Goal: Information Seeking & Learning: Learn about a topic

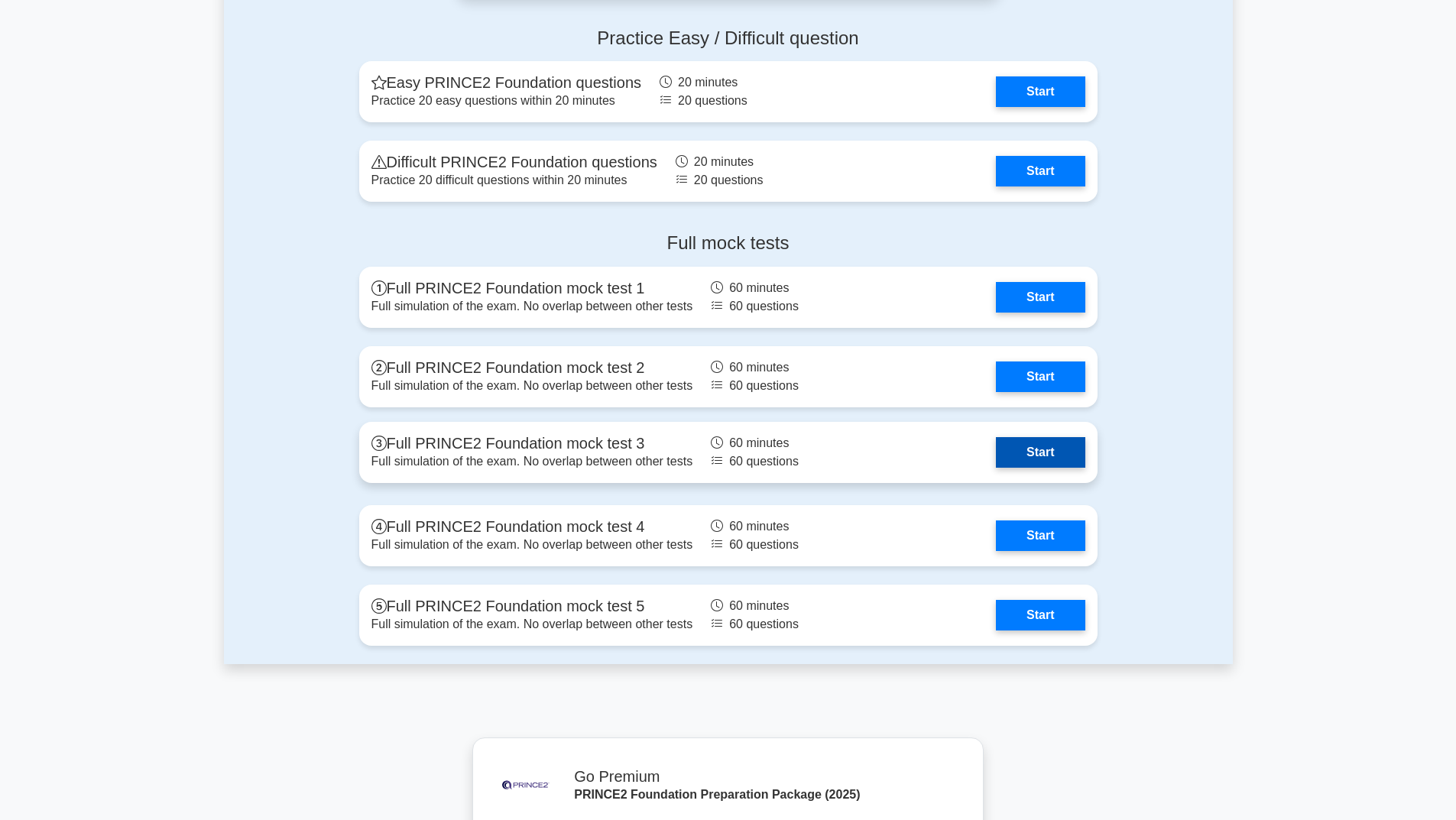
scroll to position [1991, 0]
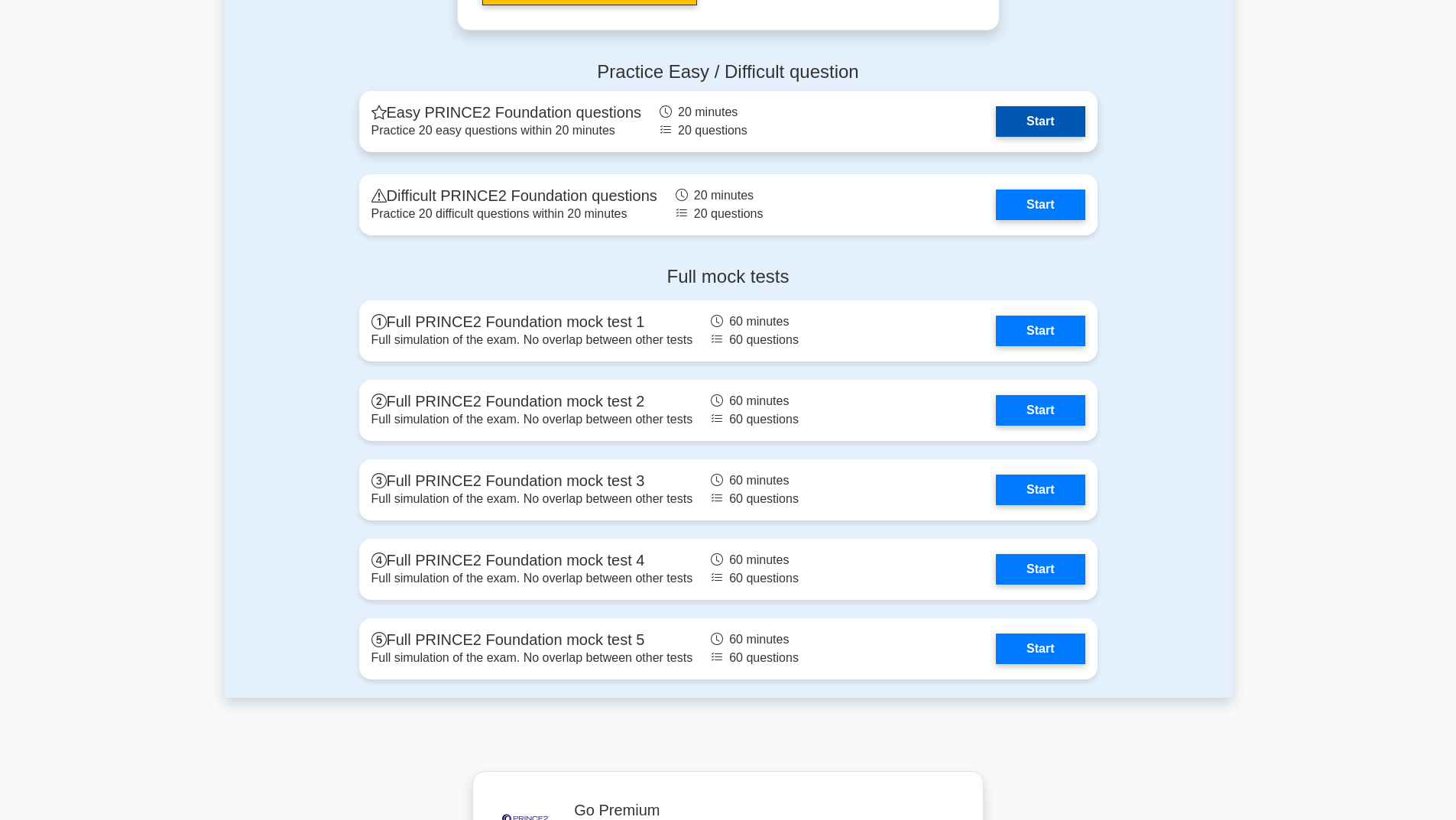
click at [1011, 119] on link "Start" at bounding box center [1039, 121] width 88 height 30
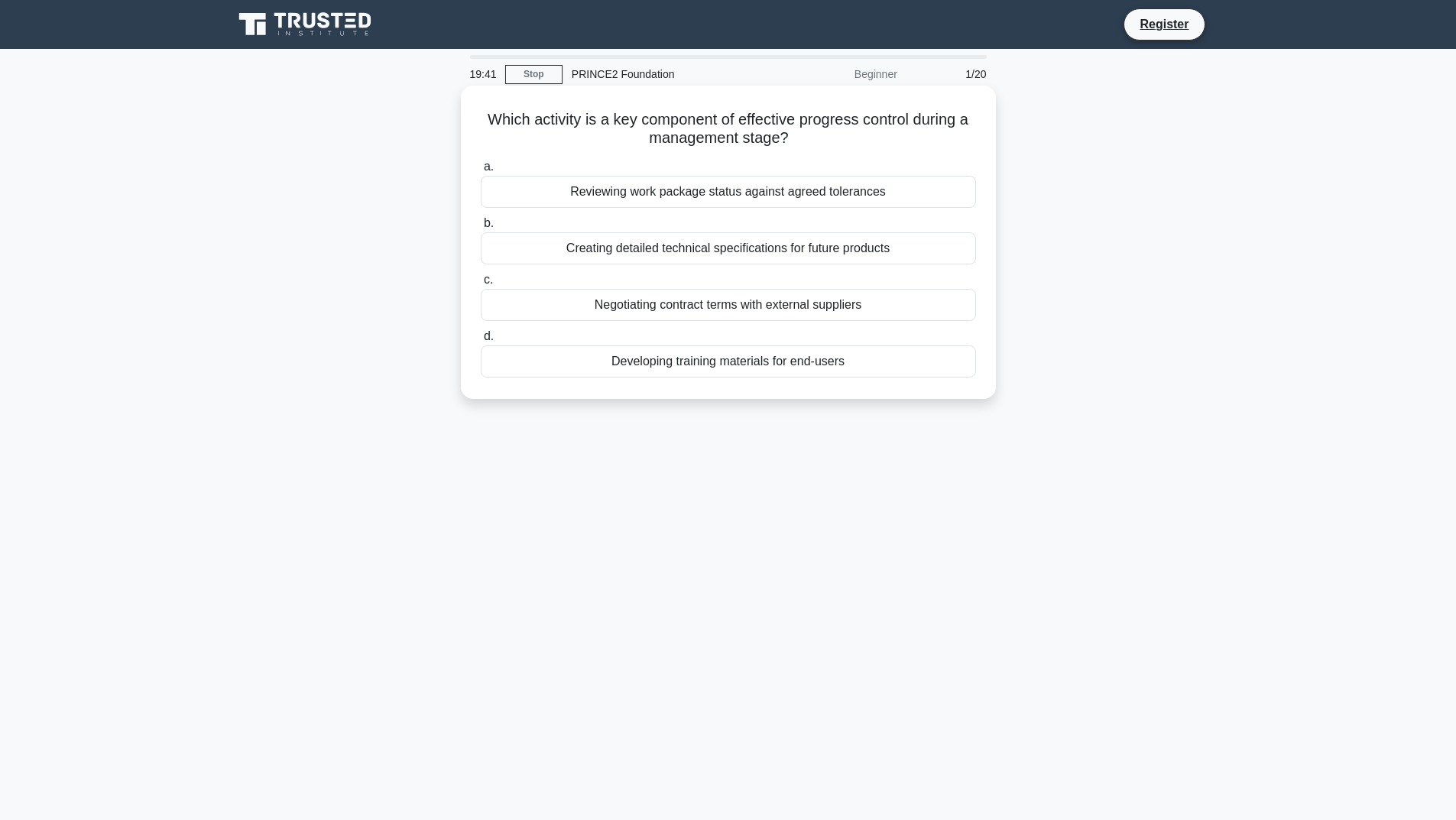
click at [753, 192] on div "Reviewing work package status against agreed tolerances" at bounding box center [728, 192] width 495 height 32
click at [480, 172] on input "a. Reviewing work package status against agreed tolerances" at bounding box center [480, 166] width 0 height 10
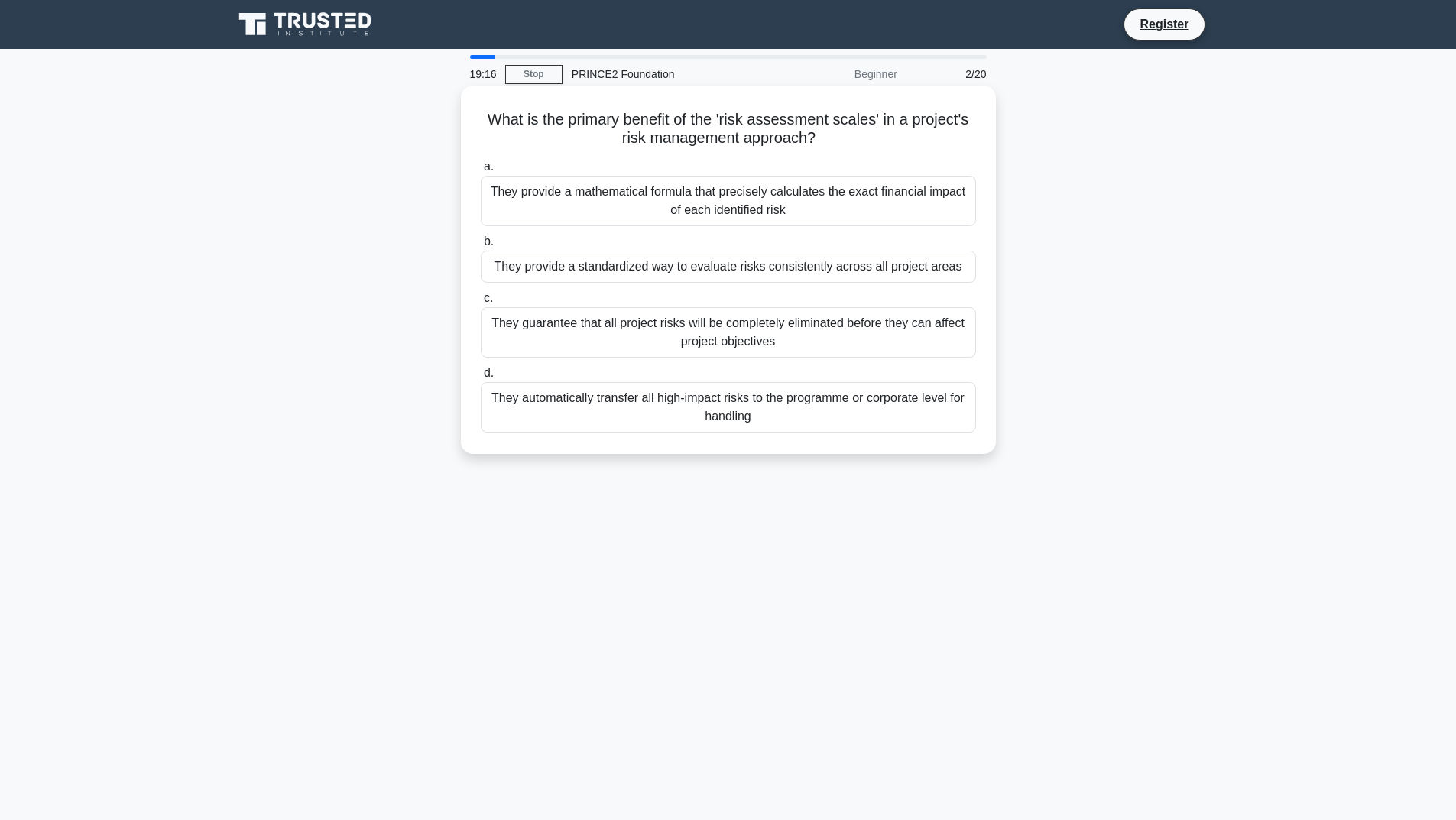
click at [730, 339] on div "They guarantee that all project risks will be completely eliminated before they…" at bounding box center [728, 332] width 495 height 50
click at [480, 304] on input "c. They guarantee that all project risks will be completely eliminated before t…" at bounding box center [480, 298] width 0 height 10
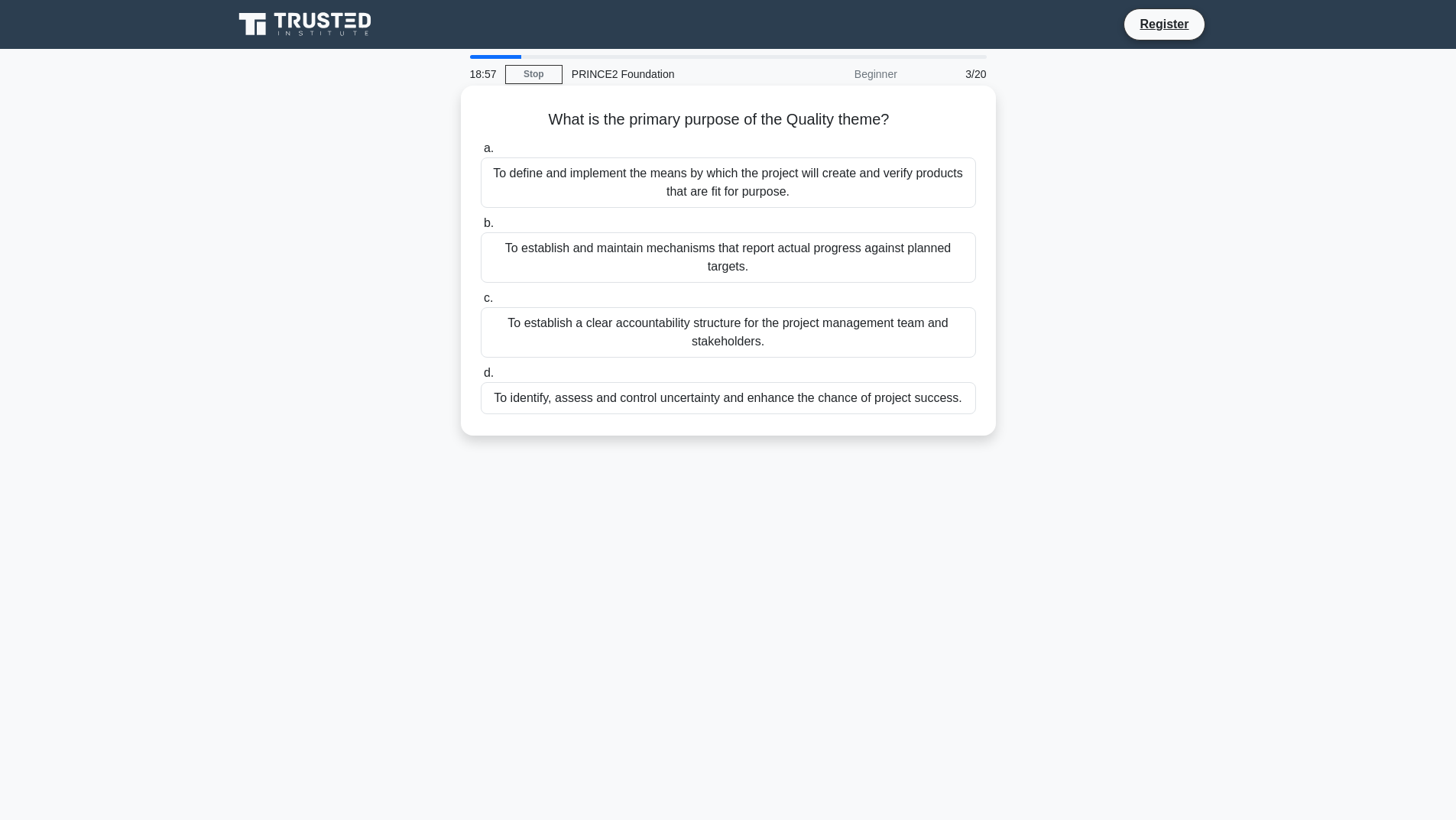
click at [721, 196] on div "To define and implement the means by which the project will create and verify p…" at bounding box center [728, 182] width 495 height 50
click at [480, 154] on input "a. To define and implement the means by which the project will create and verif…" at bounding box center [480, 148] width 0 height 10
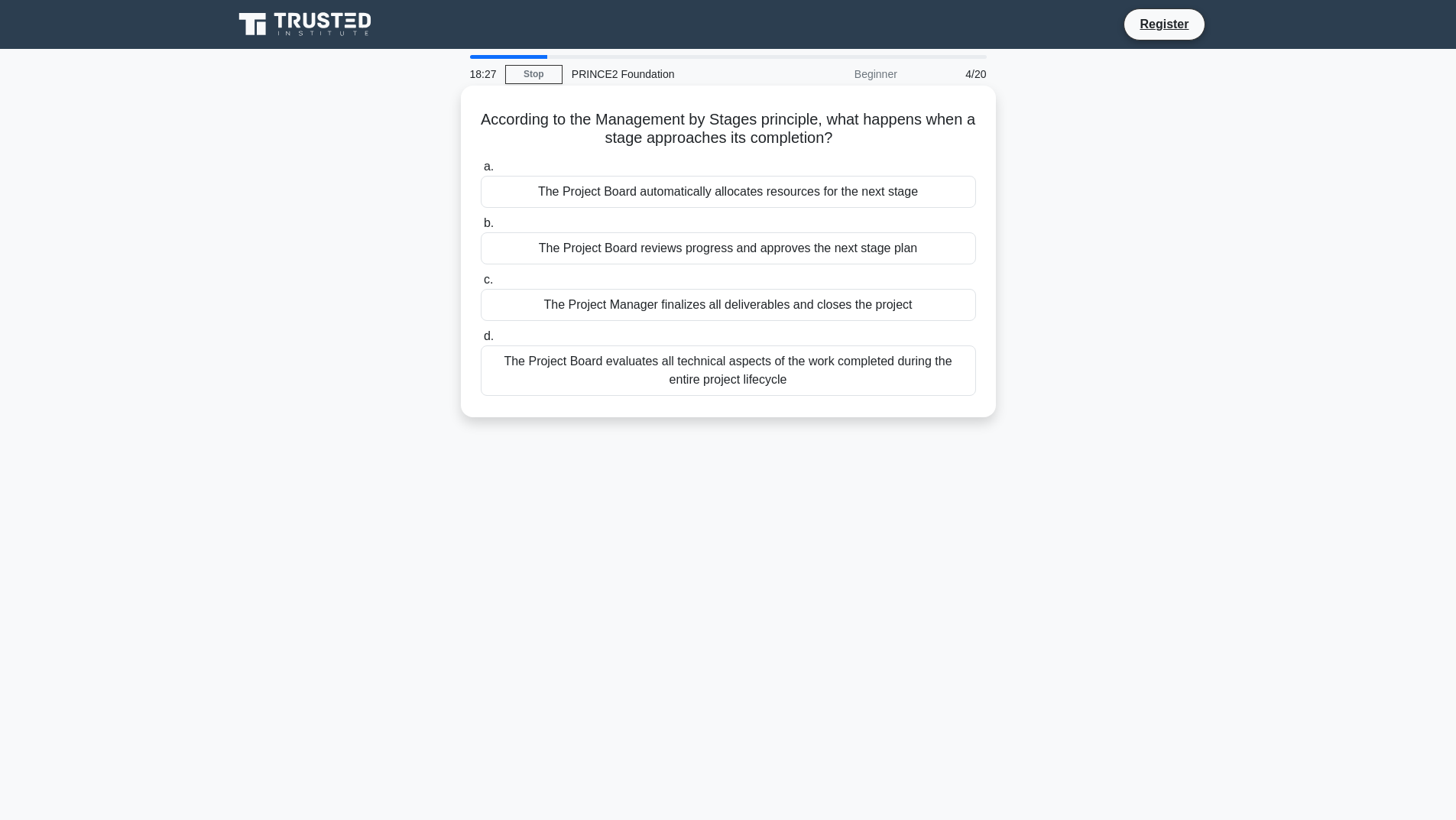
click at [729, 249] on div "The Project Board reviews progress and approves the next stage plan" at bounding box center [728, 248] width 495 height 32
click at [480, 229] on input "b. The Project Board reviews progress and approves the next stage plan" at bounding box center [480, 223] width 0 height 10
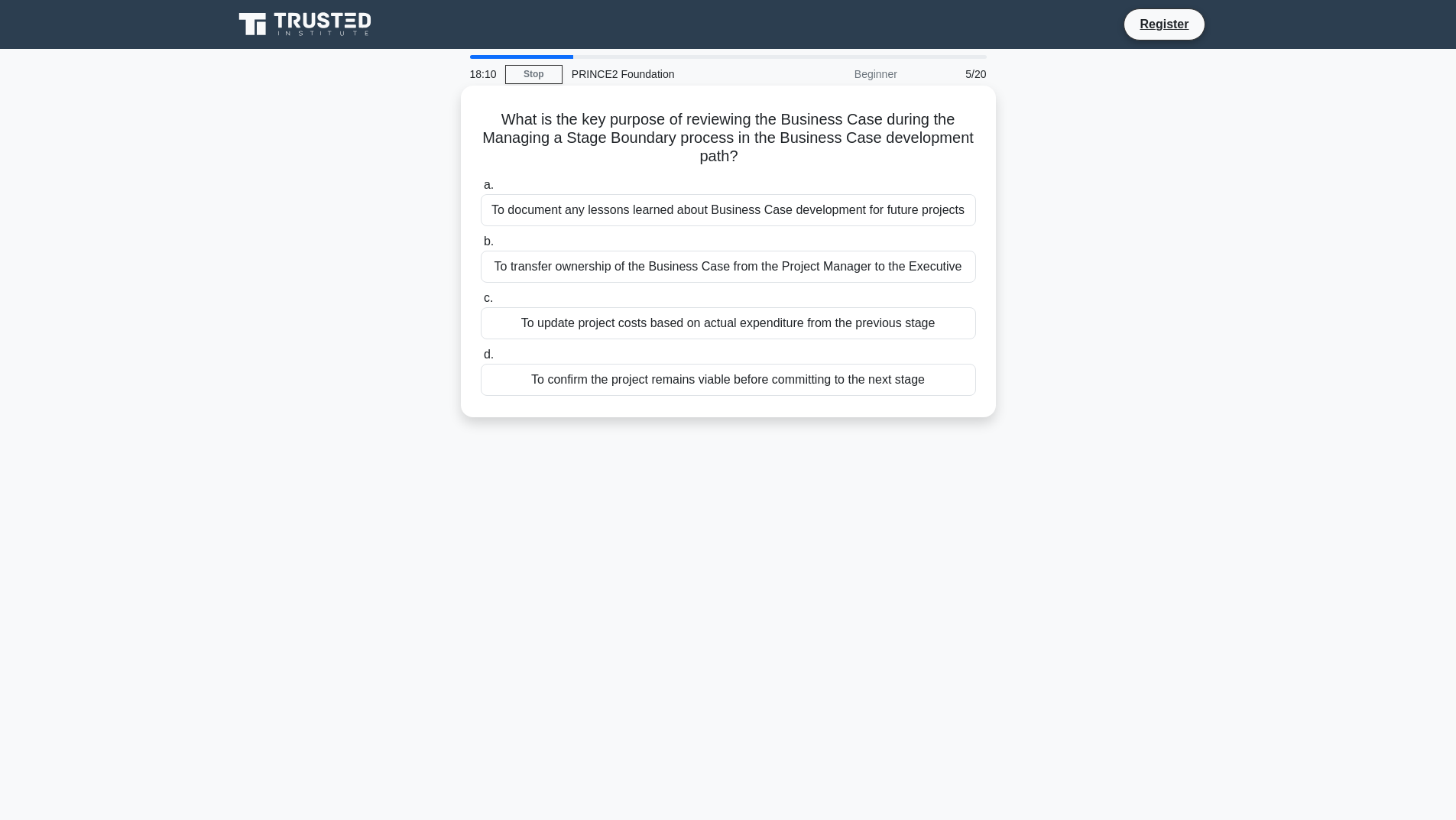
click at [735, 387] on div "To confirm the project remains viable before committing to the next stage" at bounding box center [728, 380] width 495 height 32
click at [480, 360] on input "d. To confirm the project remains viable before committing to the next stage" at bounding box center [480, 355] width 0 height 10
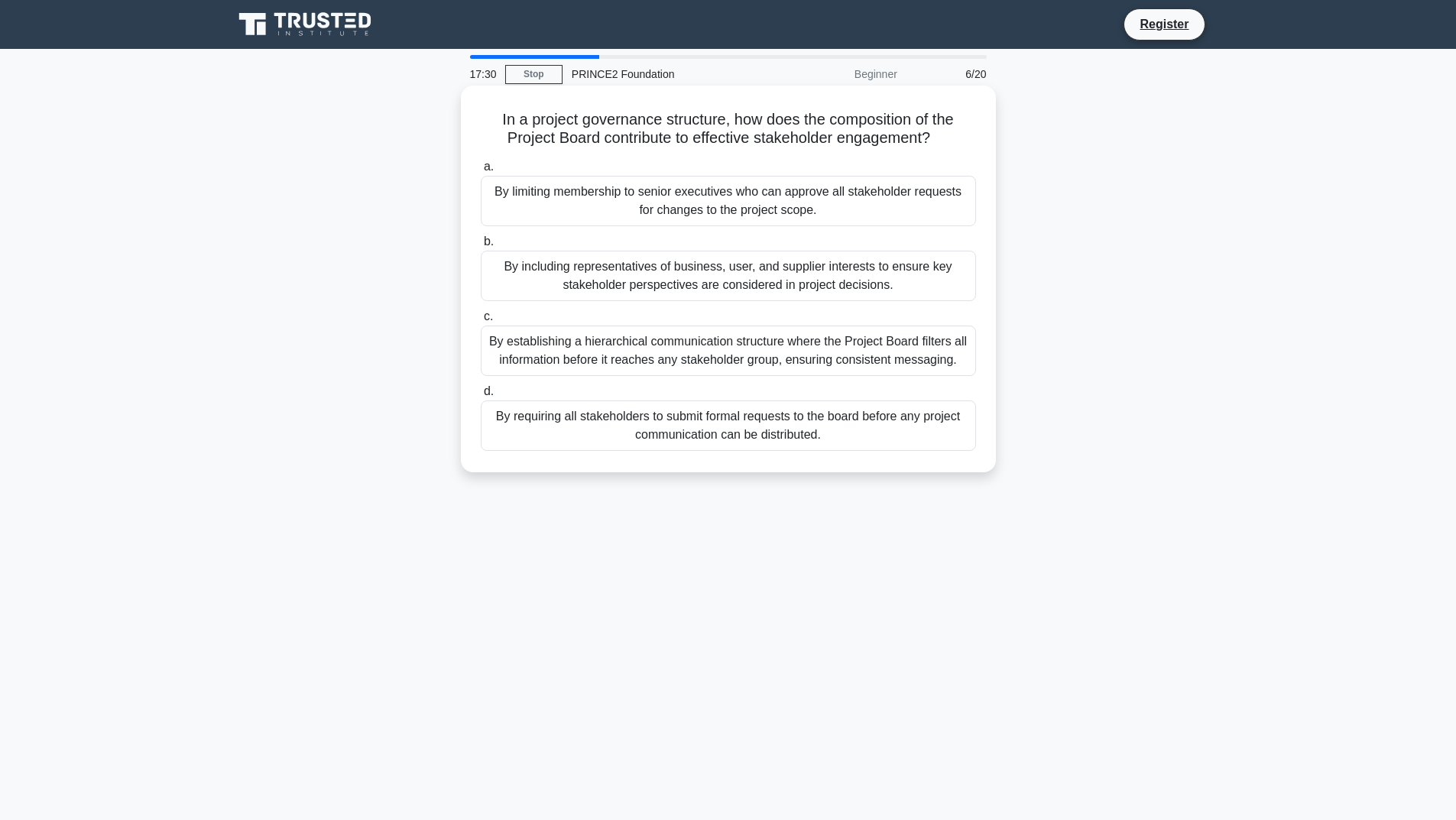
click at [717, 369] on div "By establishing a hierarchical communication structure where the Project Board …" at bounding box center [728, 351] width 495 height 50
click at [480, 322] on input "c. By establishing a hierarchical communication structure where the Project Boa…" at bounding box center [480, 316] width 0 height 10
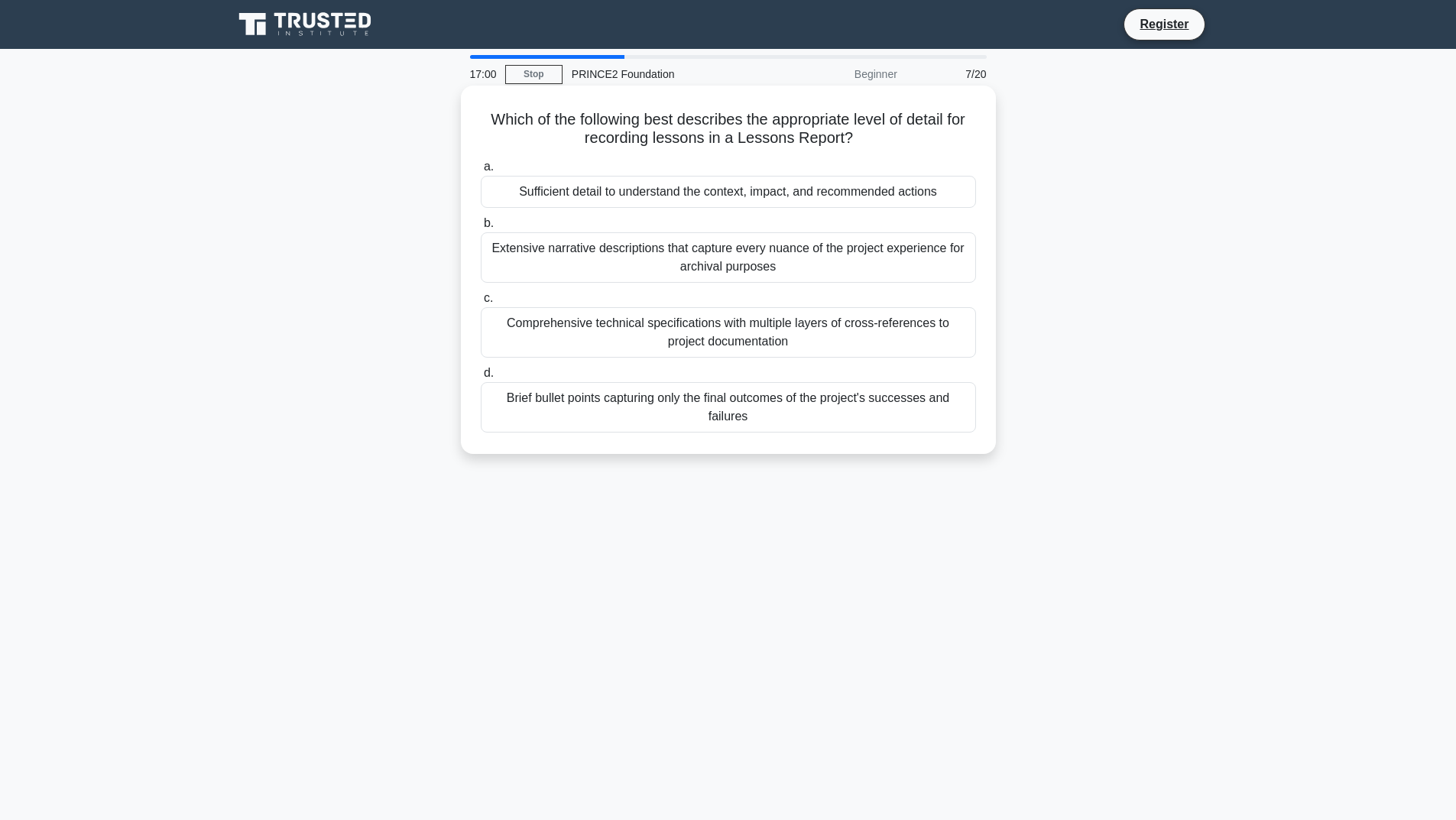
click at [744, 413] on div "Brief bullet points capturing only the final outcomes of the project's successe…" at bounding box center [728, 407] width 495 height 50
click at [480, 379] on input "d. Brief bullet points capturing only the final outcomes of the project's succe…" at bounding box center [480, 373] width 0 height 10
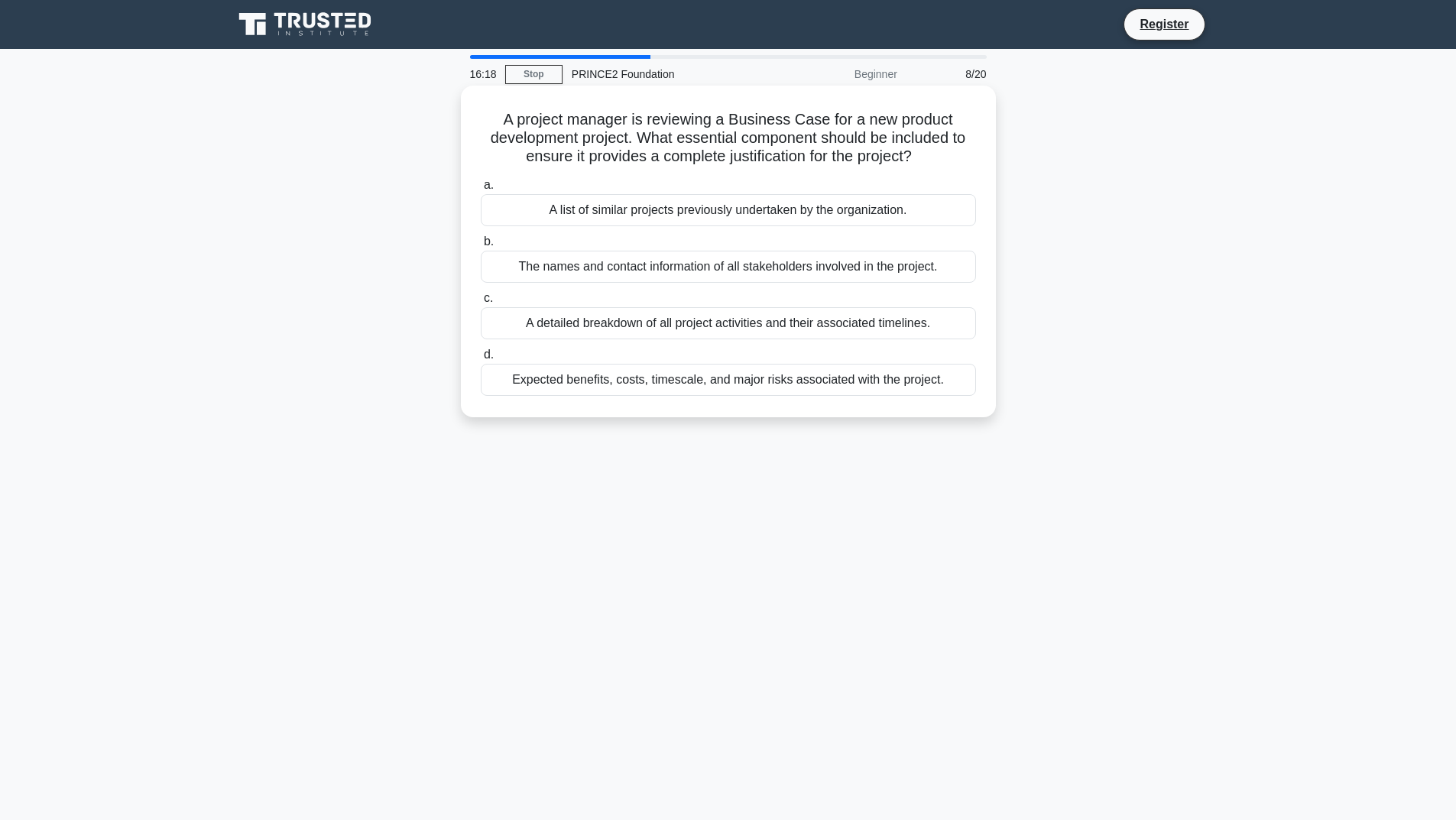
click at [739, 385] on div "Expected benefits, costs, timescale, and major risks associated with the projec…" at bounding box center [728, 380] width 495 height 32
click at [480, 360] on input "d. Expected benefits, costs, timescale, and major risks associated with the pro…" at bounding box center [480, 355] width 0 height 10
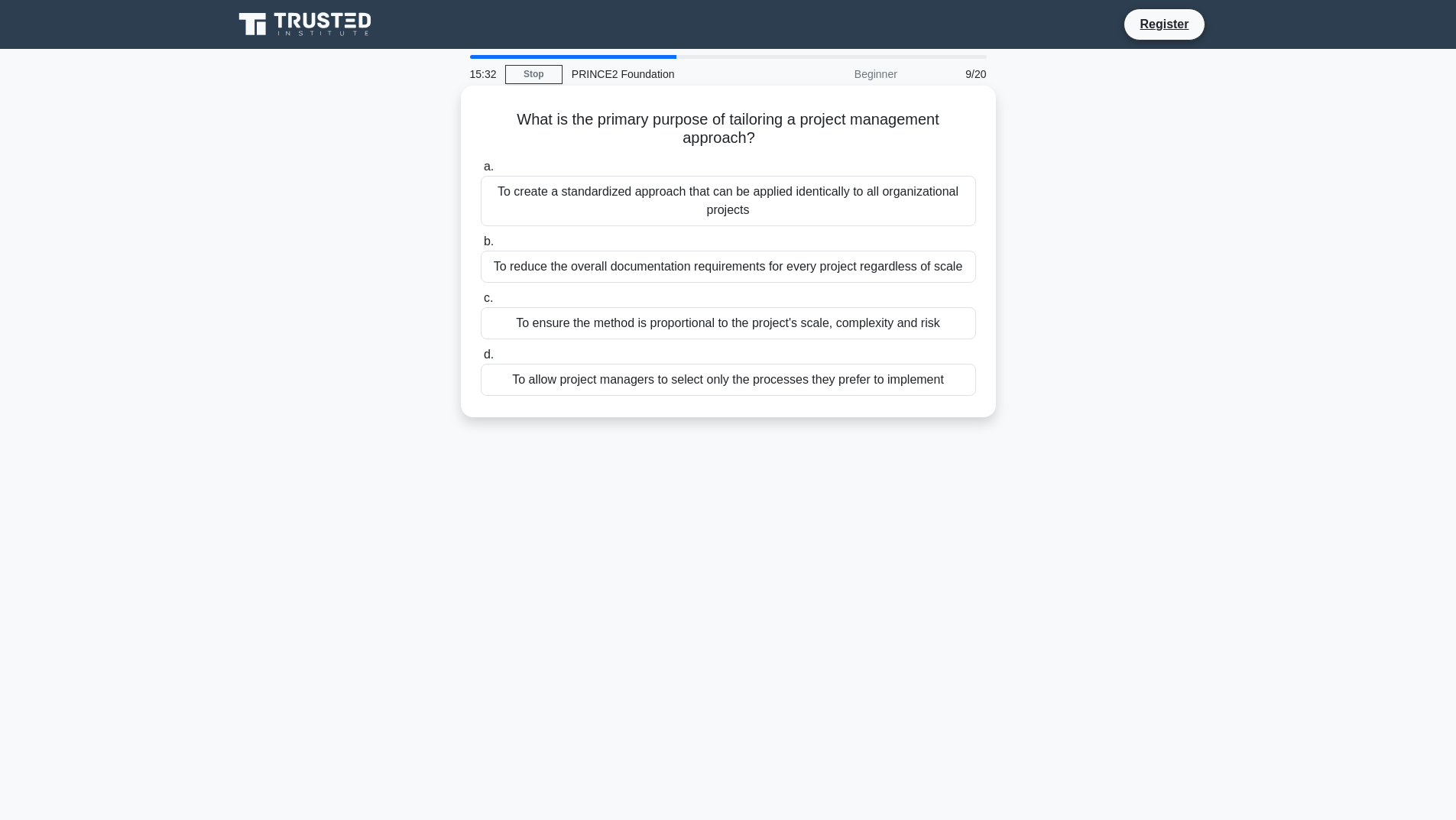
click at [729, 217] on div "To create a standardized approach that can be applied identically to all organi…" at bounding box center [728, 201] width 495 height 50
click at [480, 172] on input "a. To create a standardized approach that can be applied identically to all org…" at bounding box center [480, 166] width 0 height 10
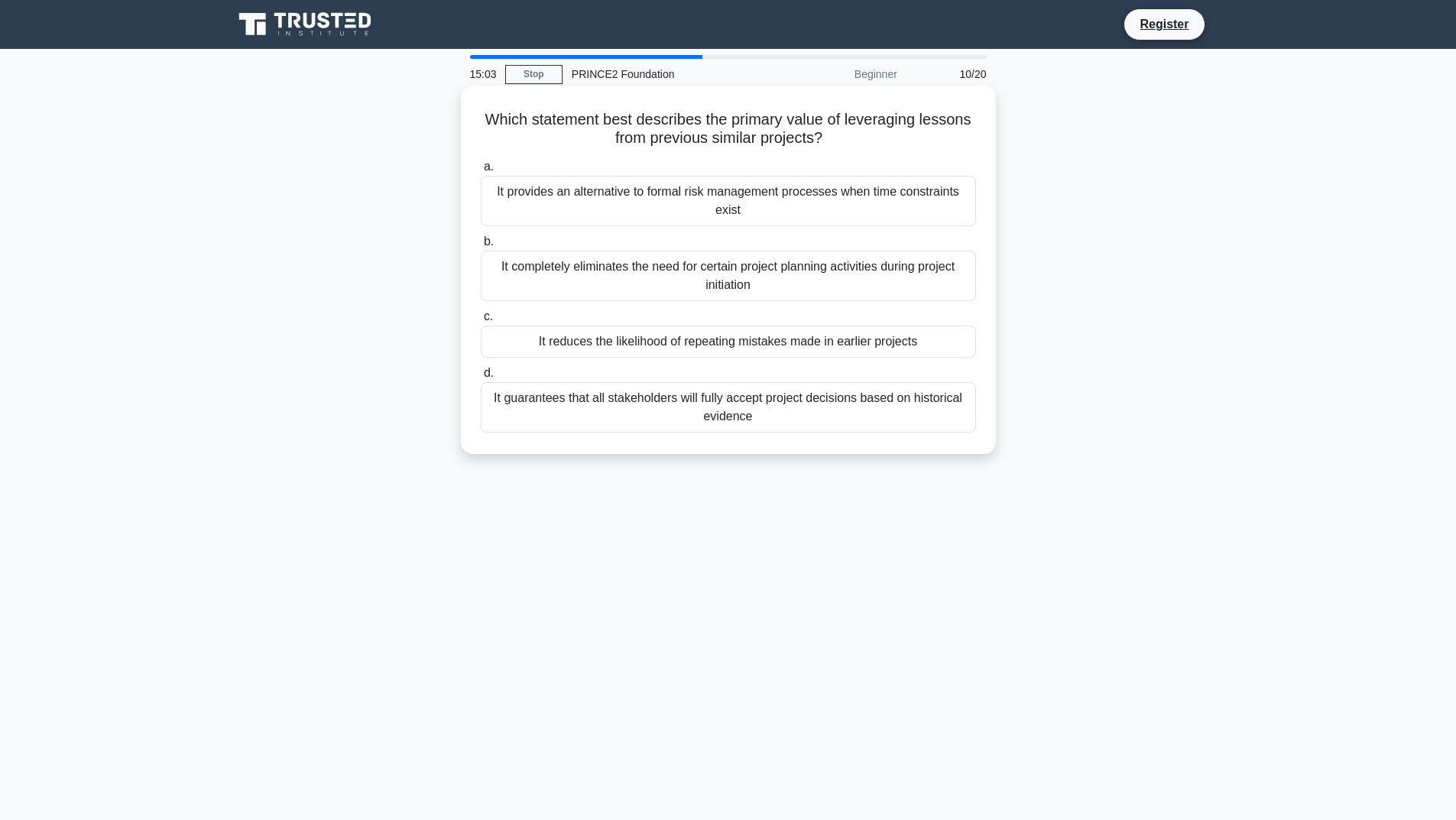
click at [719, 341] on div "It reduces the likelihood of repeating mistakes made in earlier projects" at bounding box center [728, 342] width 495 height 32
click at [480, 322] on input "c. It reduces the likelihood of repeating mistakes made in earlier projects" at bounding box center [480, 316] width 0 height 10
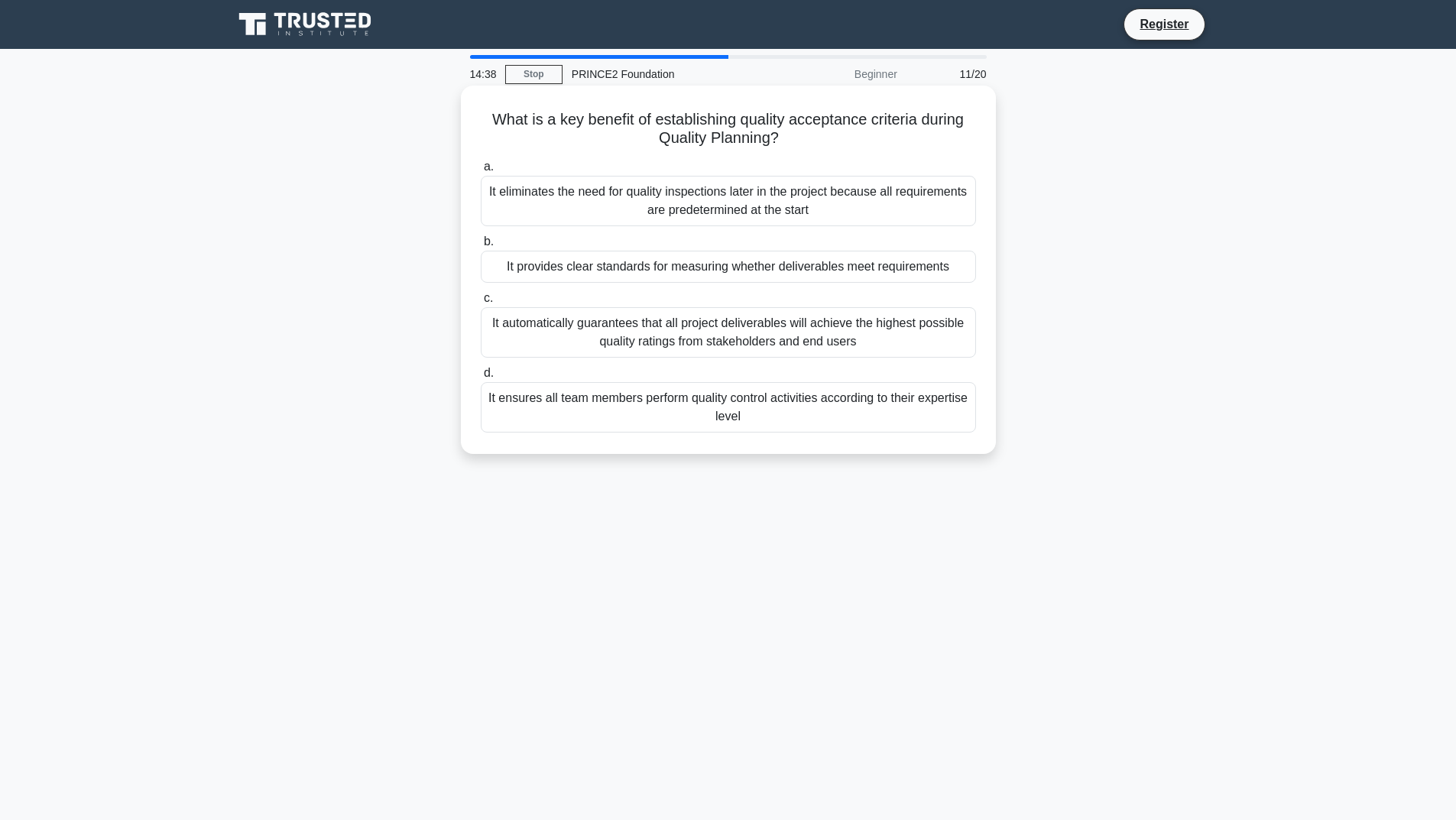
click at [760, 264] on div "It provides clear standards for measuring whether deliverables meet requirements" at bounding box center [728, 267] width 495 height 32
click at [480, 247] on input "b. It provides clear standards for measuring whether deliverables meet requirem…" at bounding box center [480, 241] width 0 height 10
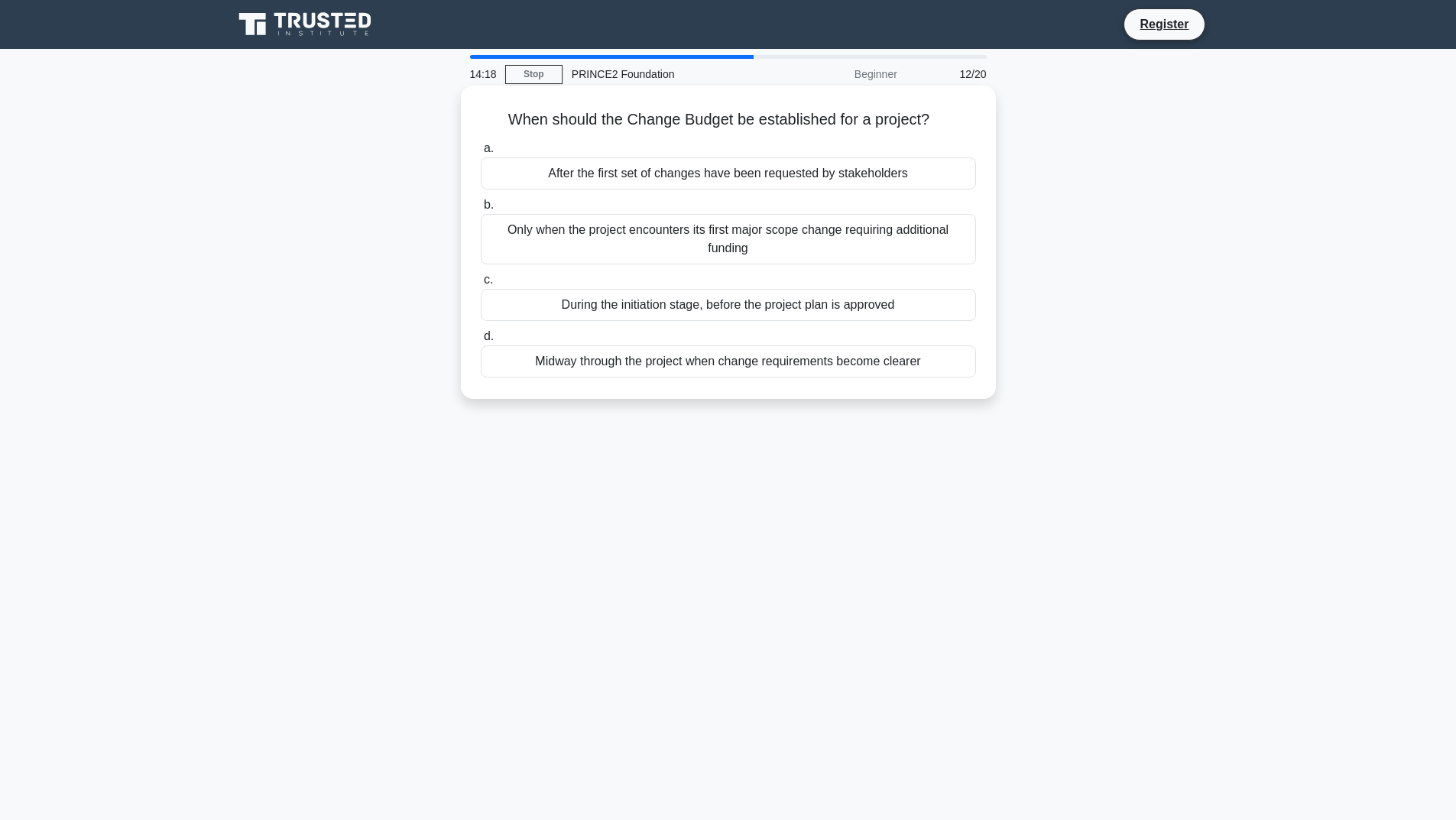
click at [752, 367] on div "Midway through the project when change requirements become clearer" at bounding box center [728, 362] width 495 height 32
click at [480, 342] on input "d. Midway through the project when change requirements become clearer" at bounding box center [480, 336] width 0 height 10
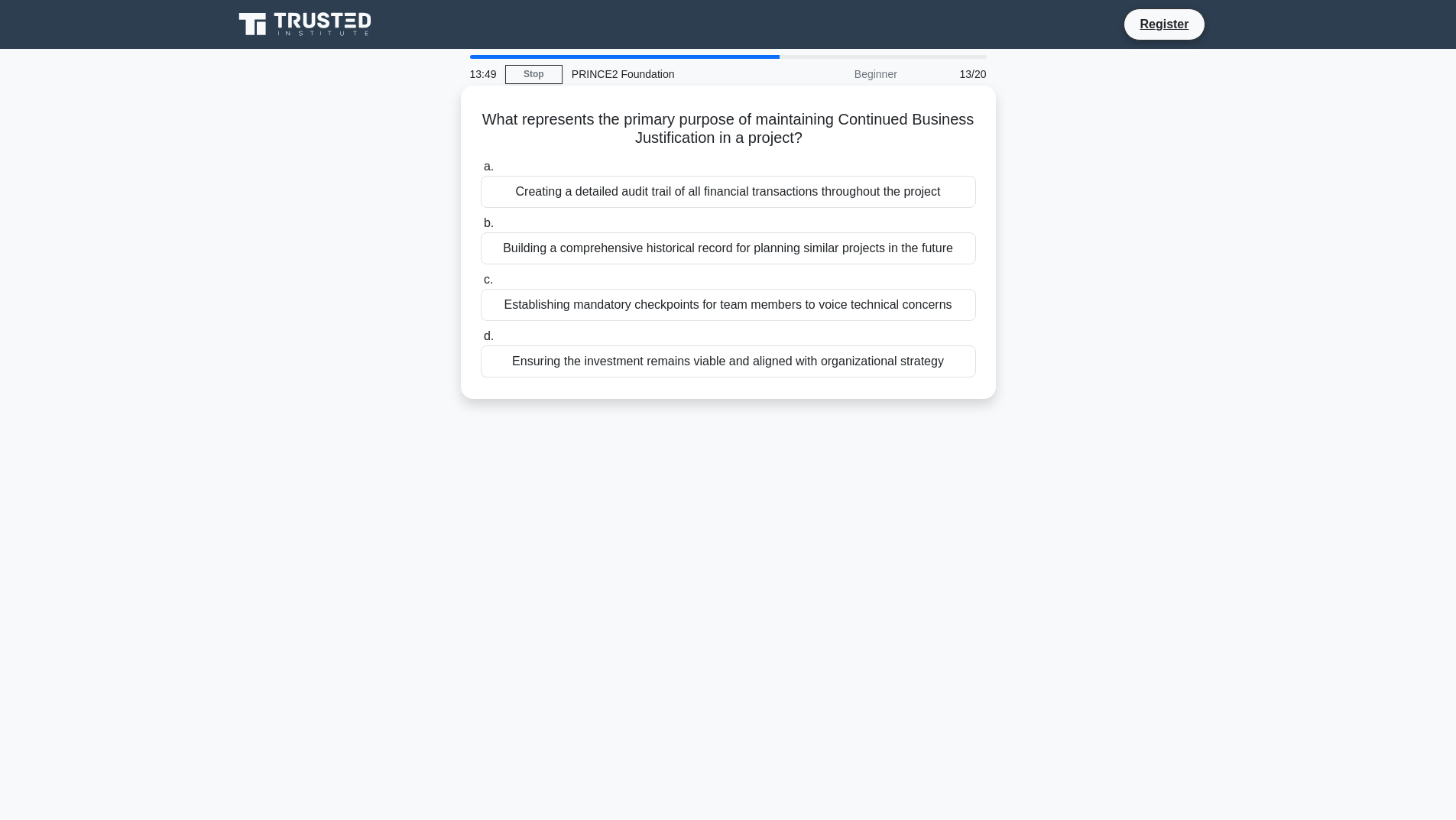
click at [772, 364] on div "Ensuring the investment remains viable and aligned with organizational strategy" at bounding box center [728, 362] width 495 height 32
click at [480, 342] on input "d. Ensuring the investment remains viable and aligned with organizational strat…" at bounding box center [480, 336] width 0 height 10
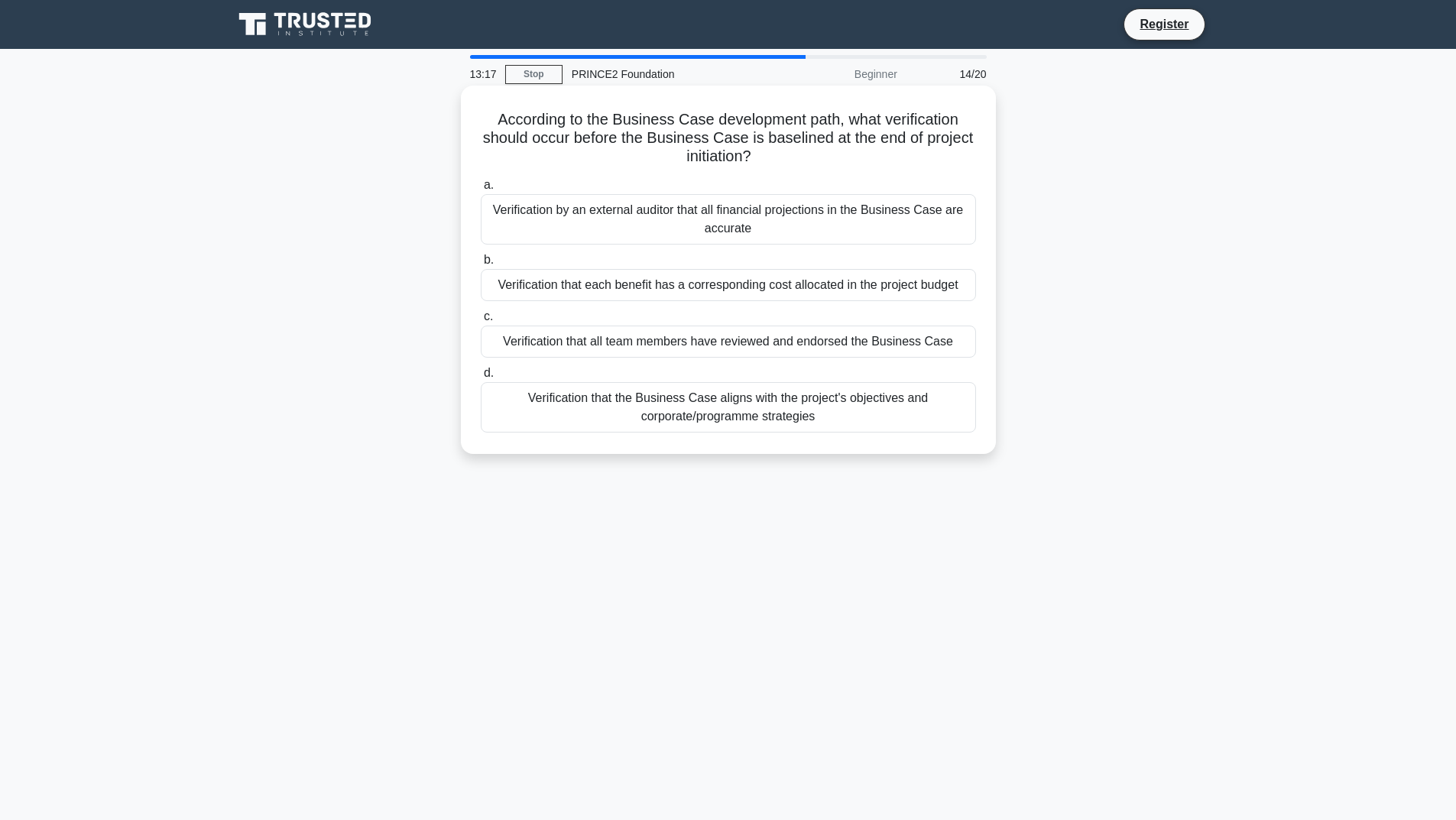
click at [786, 414] on div "Verification that the Business Case aligns with the project's objectives and co…" at bounding box center [728, 407] width 495 height 50
click at [480, 379] on input "d. Verification that the Business Case aligns with the project's objectives and…" at bounding box center [480, 373] width 0 height 10
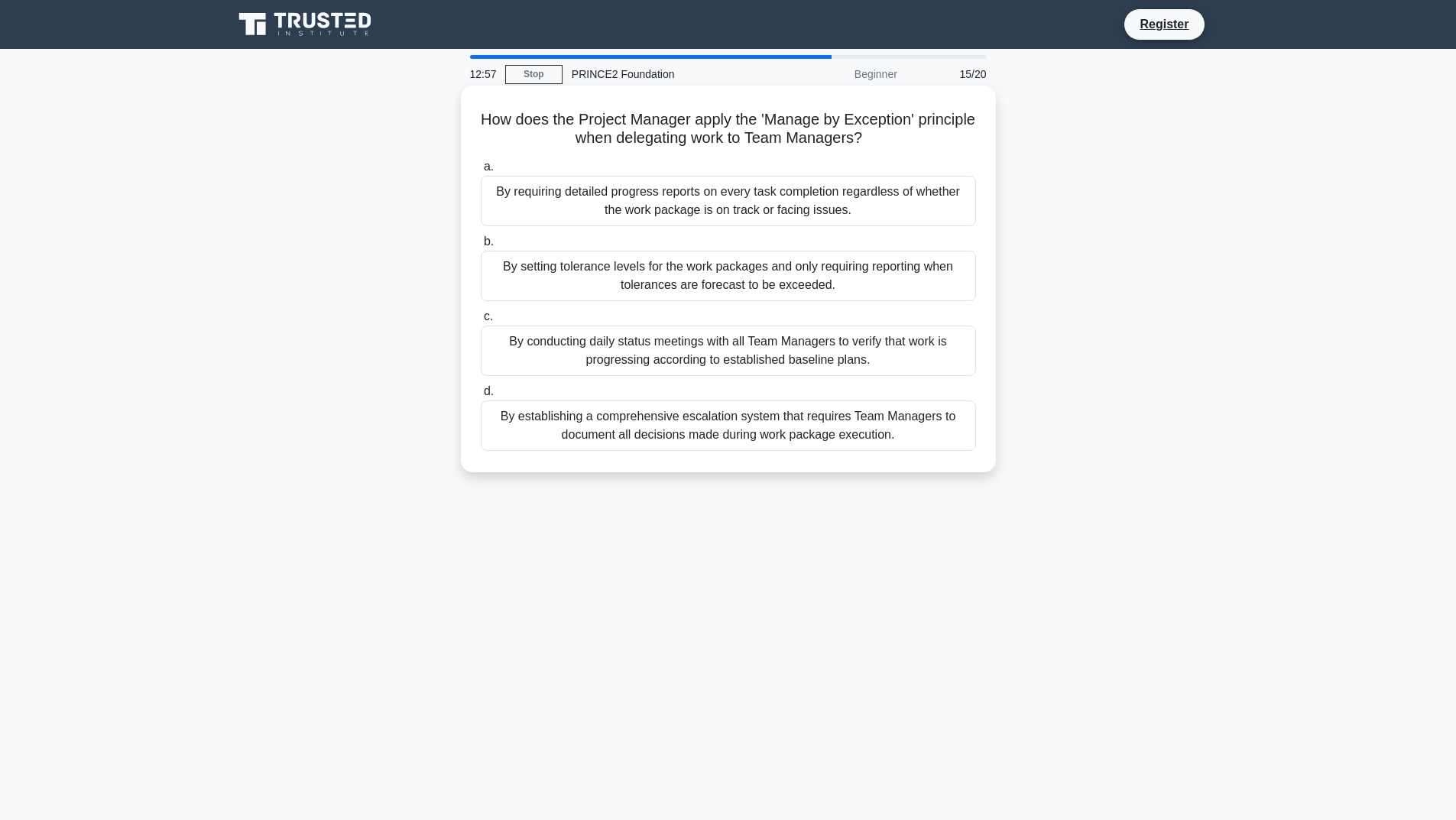
click at [817, 291] on div "By setting tolerance levels for the work packages and only requiring reporting …" at bounding box center [728, 276] width 495 height 50
click at [480, 247] on input "b. By setting tolerance levels for the work packages and only requiring reporti…" at bounding box center [480, 241] width 0 height 10
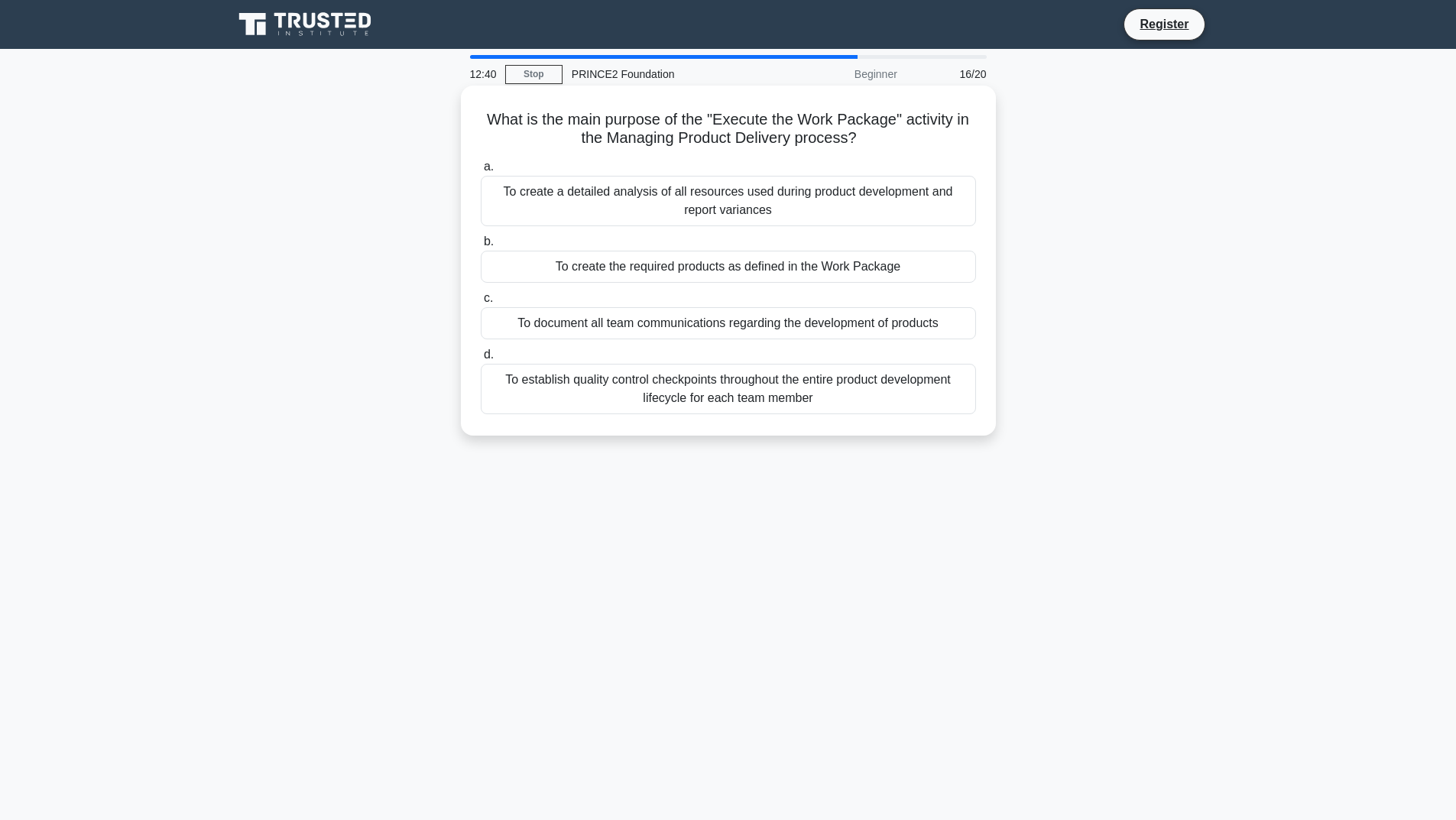
click at [791, 394] on div "To establish quality control checkpoints throughout the entire product developm…" at bounding box center [728, 389] width 495 height 50
click at [480, 360] on input "d. To establish quality control checkpoints throughout the entire product devel…" at bounding box center [480, 355] width 0 height 10
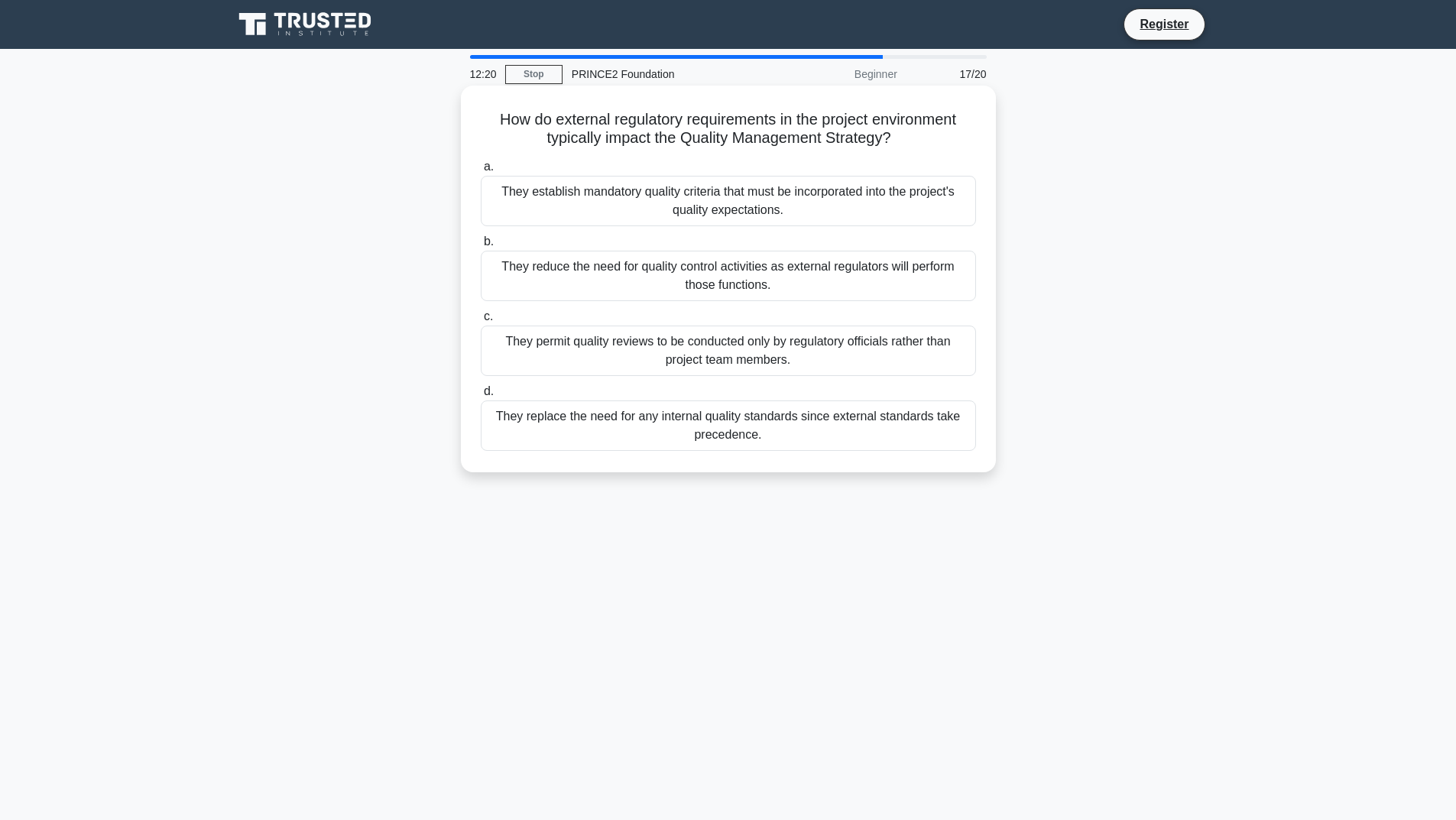
click at [669, 217] on div "They establish mandatory quality criteria that must be incorporated into the pr…" at bounding box center [728, 201] width 495 height 50
click at [480, 172] on input "a. They establish mandatory quality criteria that must be incorporated into the…" at bounding box center [480, 166] width 0 height 10
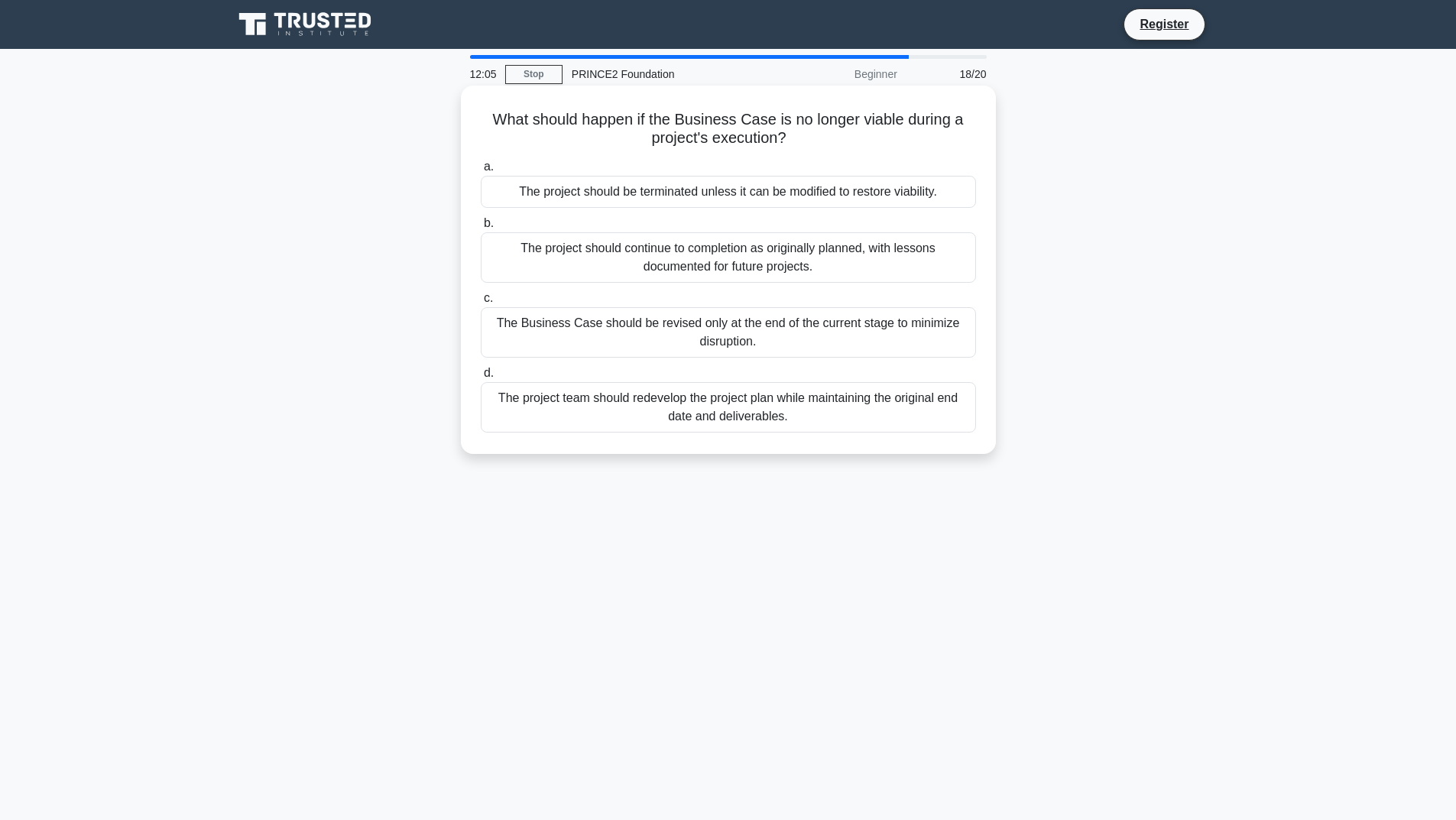
click at [677, 197] on div "The project should be terminated unless it can be modified to restore viability." at bounding box center [728, 192] width 495 height 32
click at [480, 172] on input "a. The project should be terminated unless it can be modified to restore viabil…" at bounding box center [480, 166] width 0 height 10
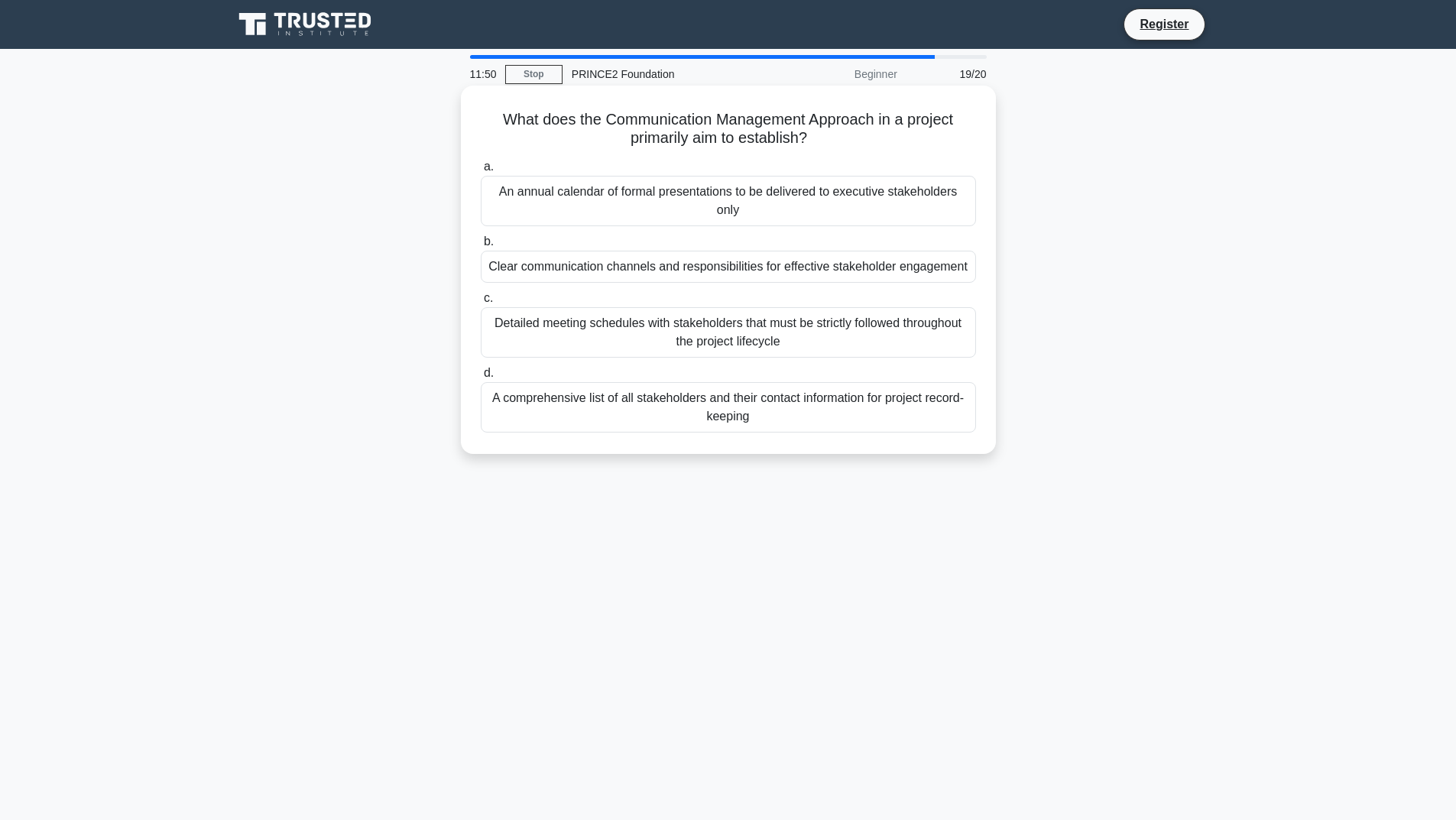
click at [701, 272] on div "Clear communication channels and responsibilities for effective stakeholder eng…" at bounding box center [728, 267] width 495 height 32
click at [480, 247] on input "b. Clear communication channels and responsibilities for effective stakeholder …" at bounding box center [480, 241] width 0 height 10
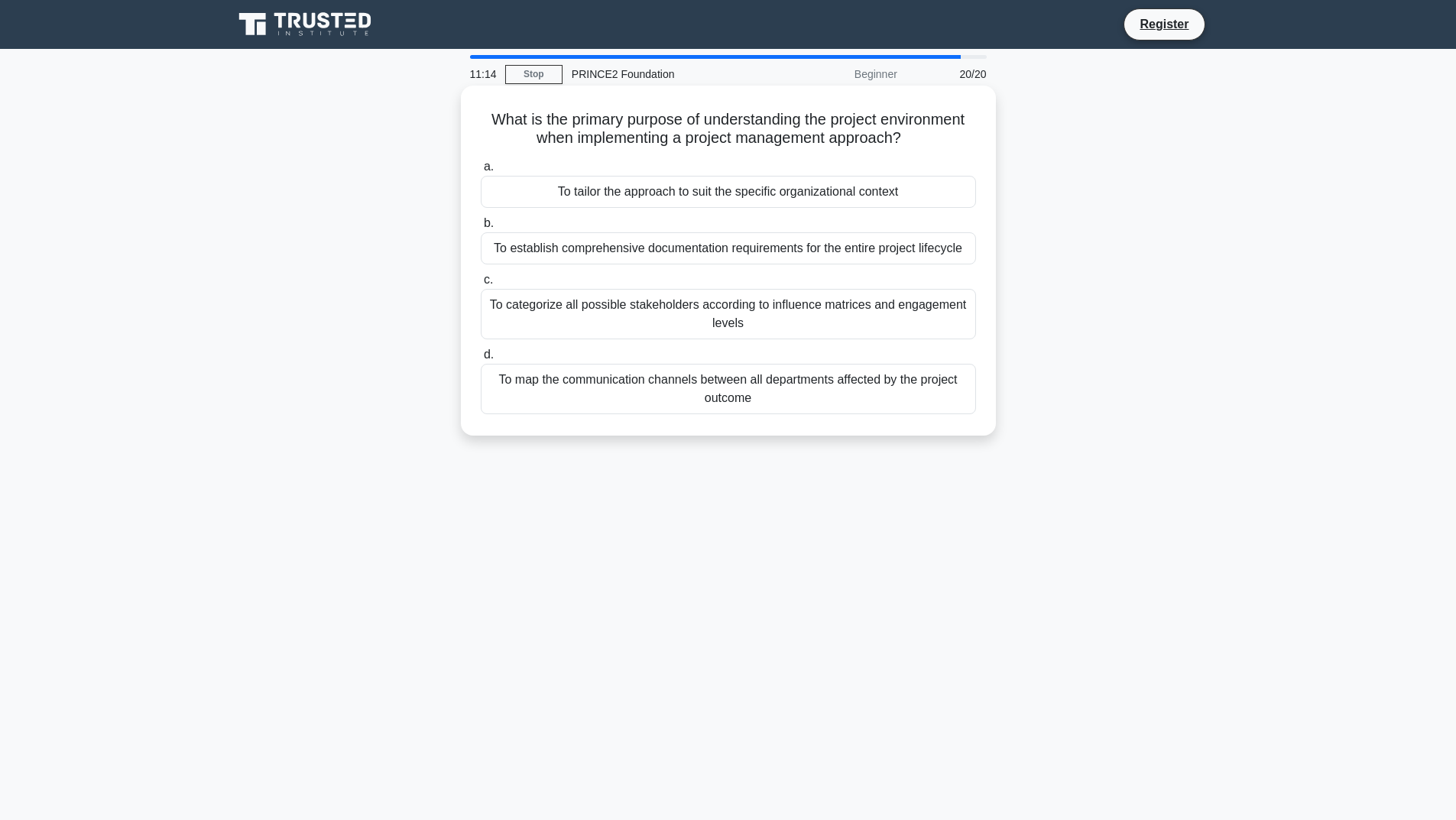
click at [739, 197] on div "To tailor the approach to suit the specific organizational context" at bounding box center [728, 192] width 495 height 32
click at [480, 172] on input "a. To tailor the approach to suit the specific organizational context" at bounding box center [480, 166] width 0 height 10
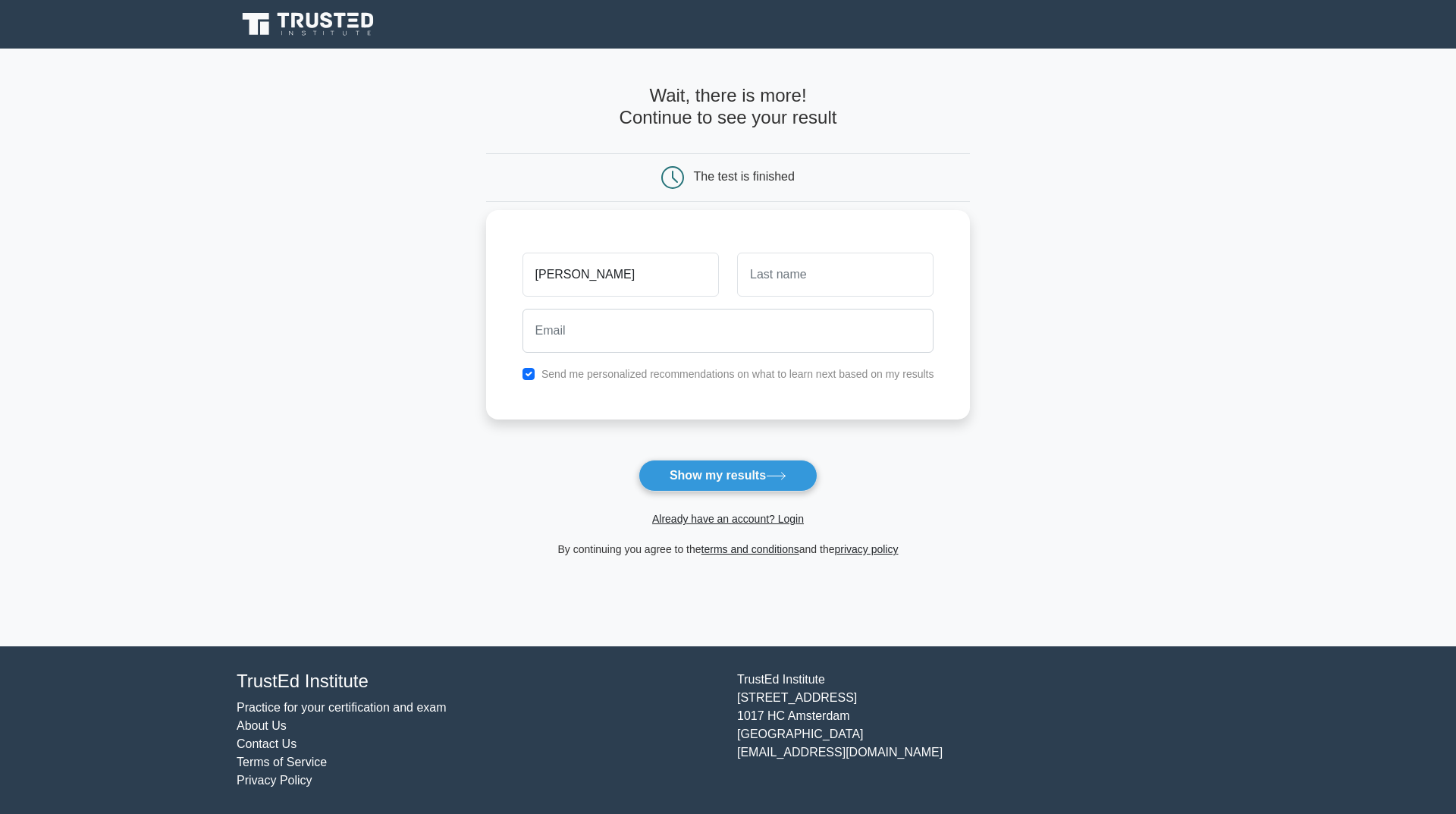
type input "jenny"
type input "wong"
type input "jcwongnz@gmail.com"
click at [690, 481] on button "Show my results" at bounding box center [728, 476] width 179 height 32
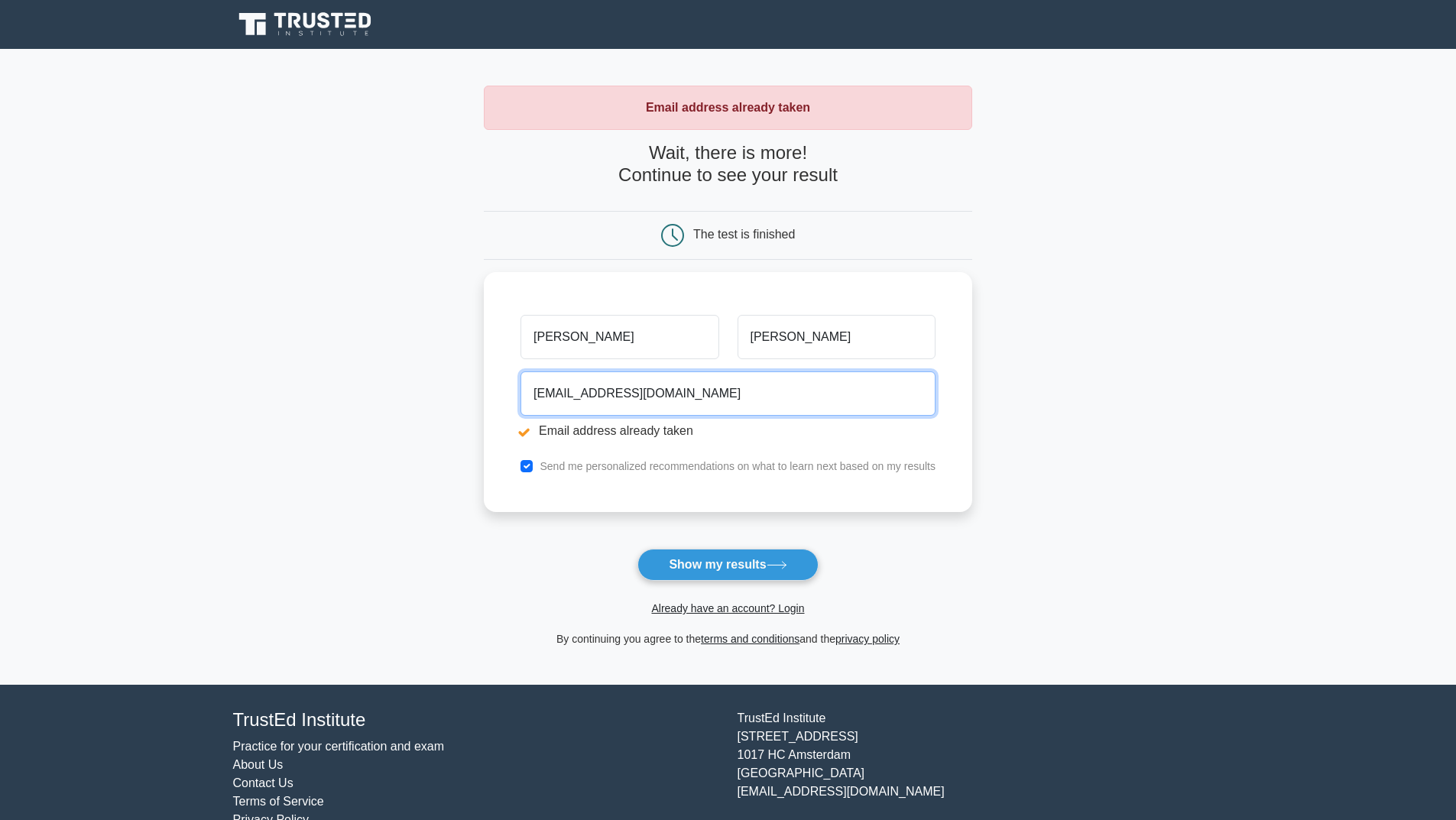
drag, startPoint x: 718, startPoint y: 385, endPoint x: 474, endPoint y: 381, distance: 244.0
click at [474, 381] on main "Email address already taken Wait, there is more! Continue to see your result Th…" at bounding box center [728, 367] width 1456 height 636
click at [728, 614] on link "Already have an account? Login" at bounding box center [727, 609] width 153 height 13
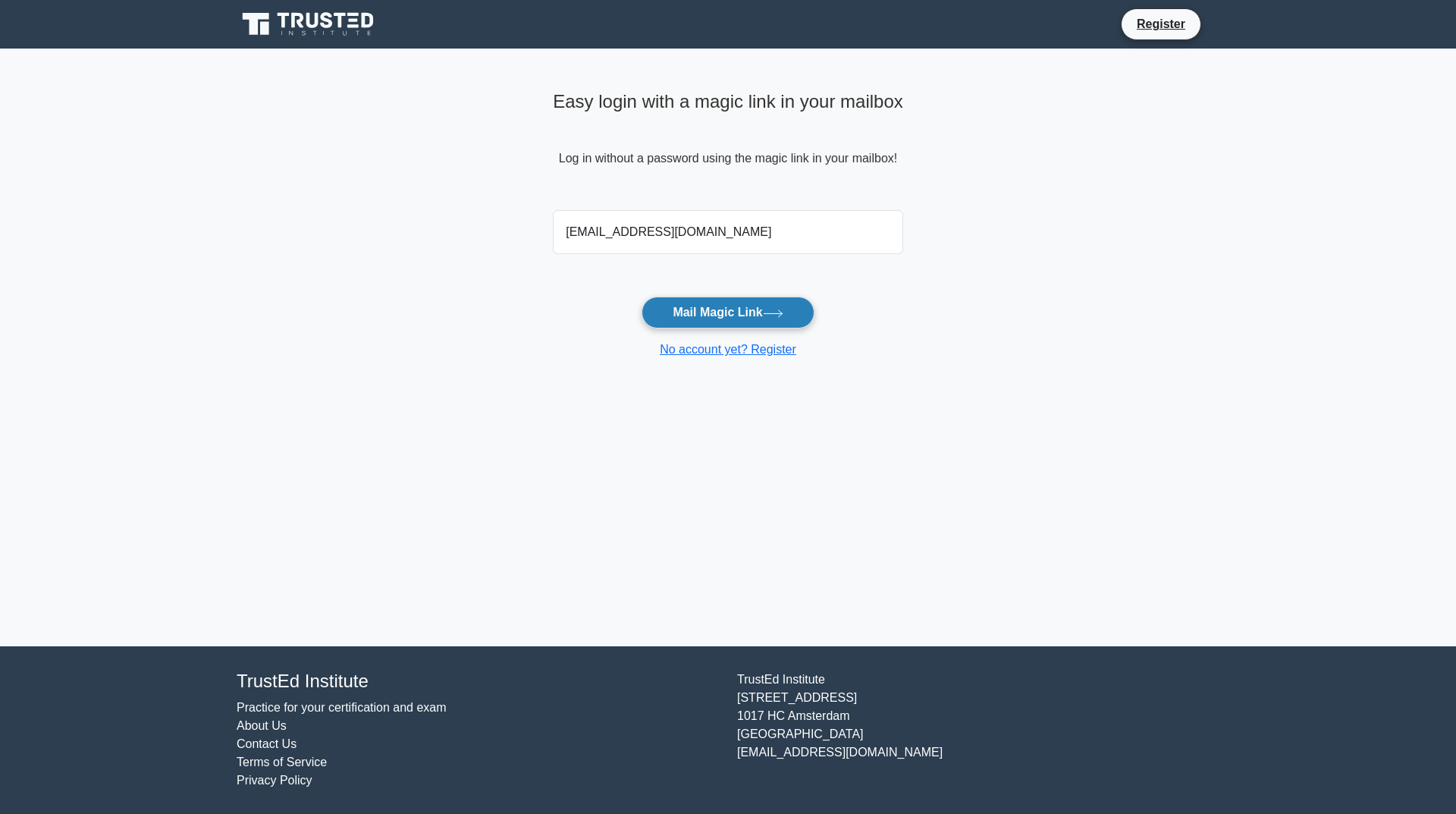
type input "jcwongnz@gmail.com"
click at [712, 316] on button "Mail Magic Link" at bounding box center [728, 313] width 172 height 32
